Goal: Task Accomplishment & Management: Use online tool/utility

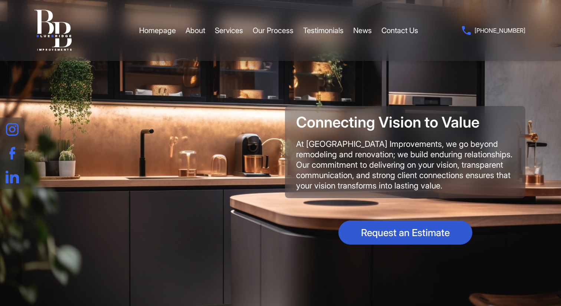
click at [408, 233] on link "Request an Estimate" at bounding box center [406, 232] width 134 height 24
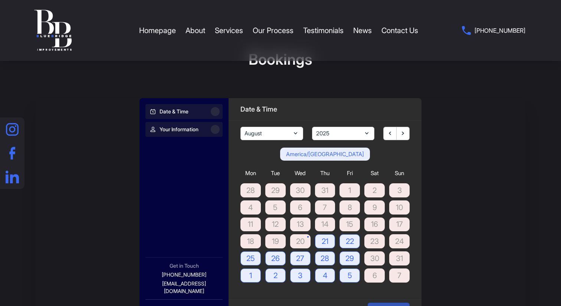
scroll to position [16, 0]
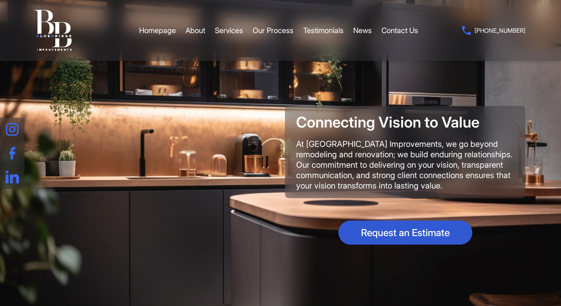
click at [391, 232] on link "Request an Estimate" at bounding box center [406, 232] width 134 height 24
